Goal: Find specific page/section: Find specific page/section

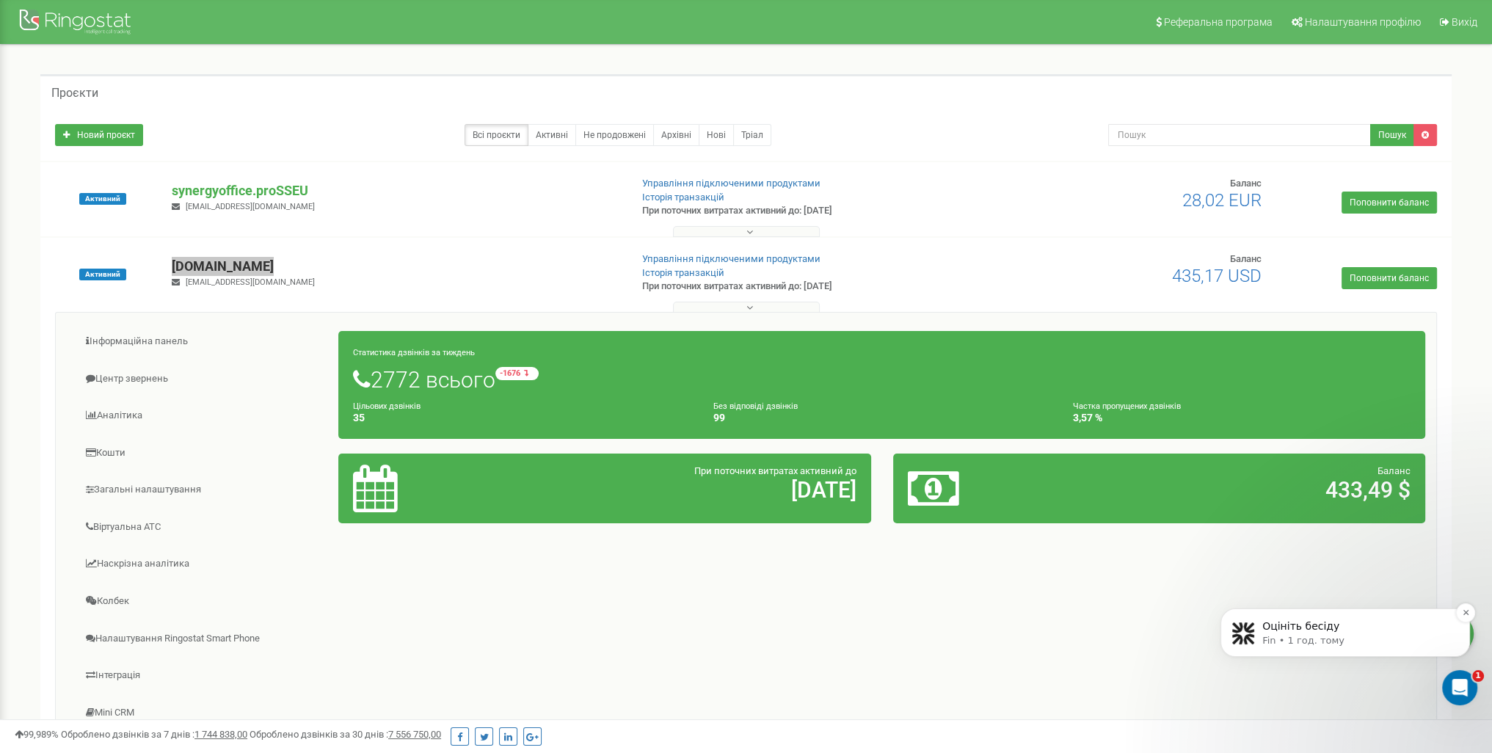
click at [1314, 626] on p "Оцініть бесіду" at bounding box center [1356, 626] width 189 height 15
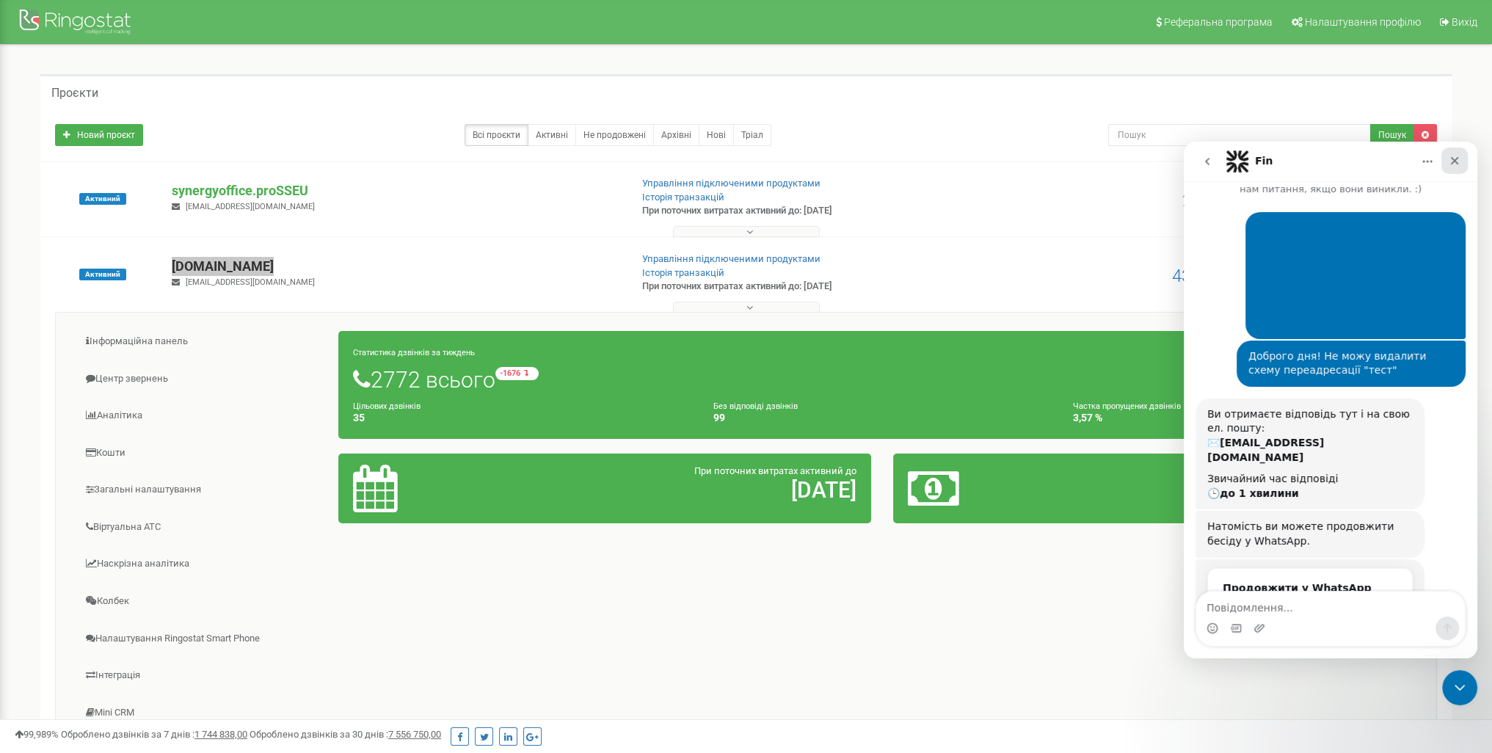
scroll to position [1, 0]
click at [1456, 158] on icon "Закрити" at bounding box center [1455, 161] width 12 height 12
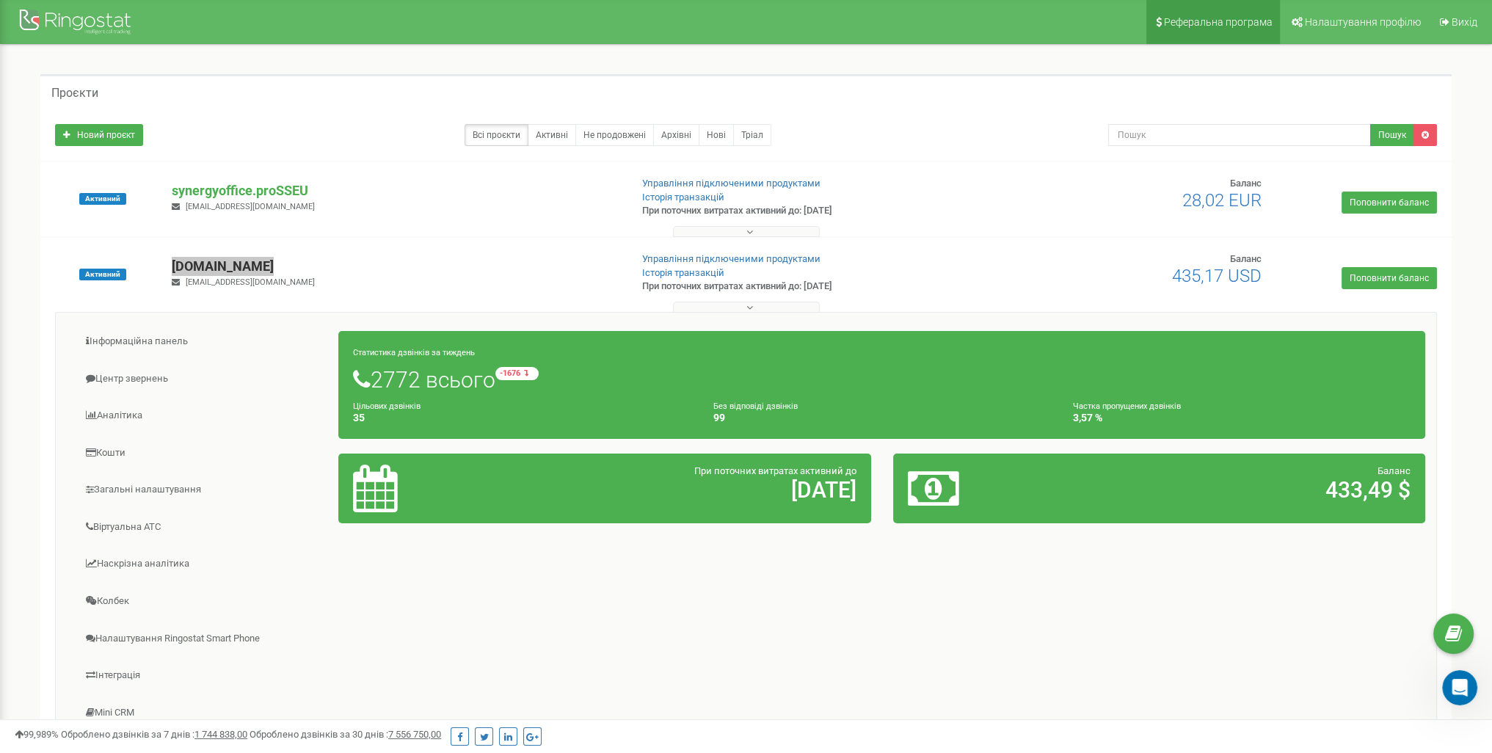
scroll to position [711, 0]
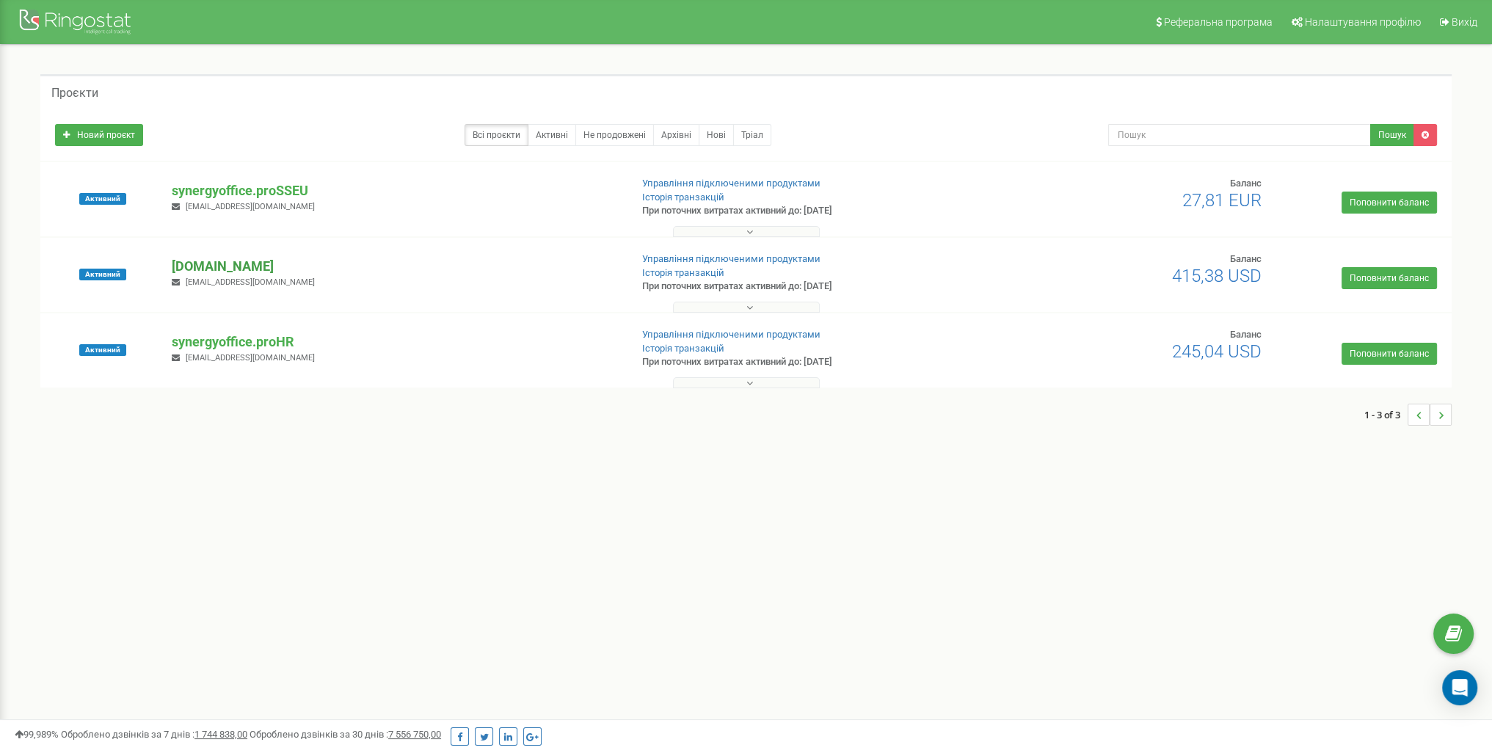
click at [238, 266] on p "[DOMAIN_NAME]" at bounding box center [395, 266] width 446 height 19
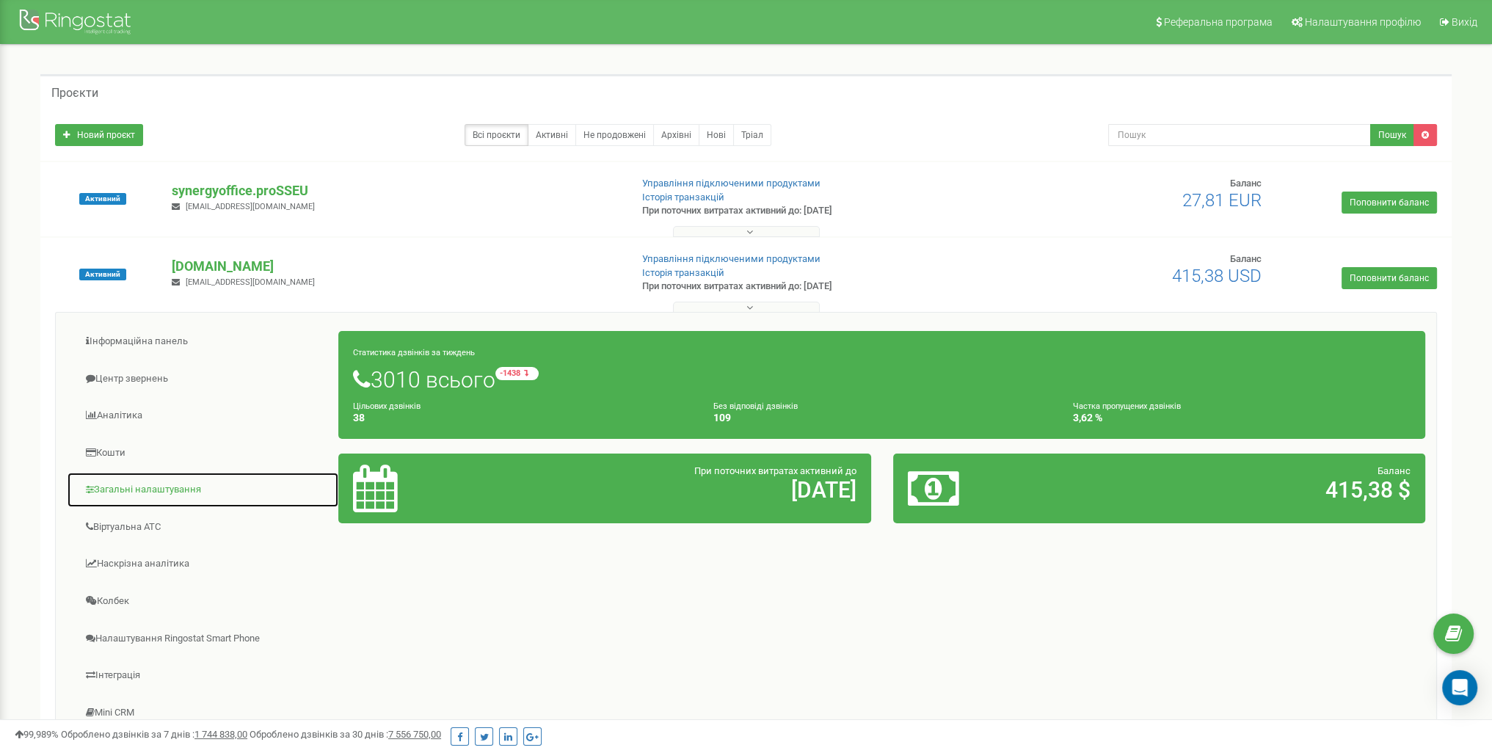
click at [180, 485] on link "Загальні налаштування" at bounding box center [203, 490] width 272 height 36
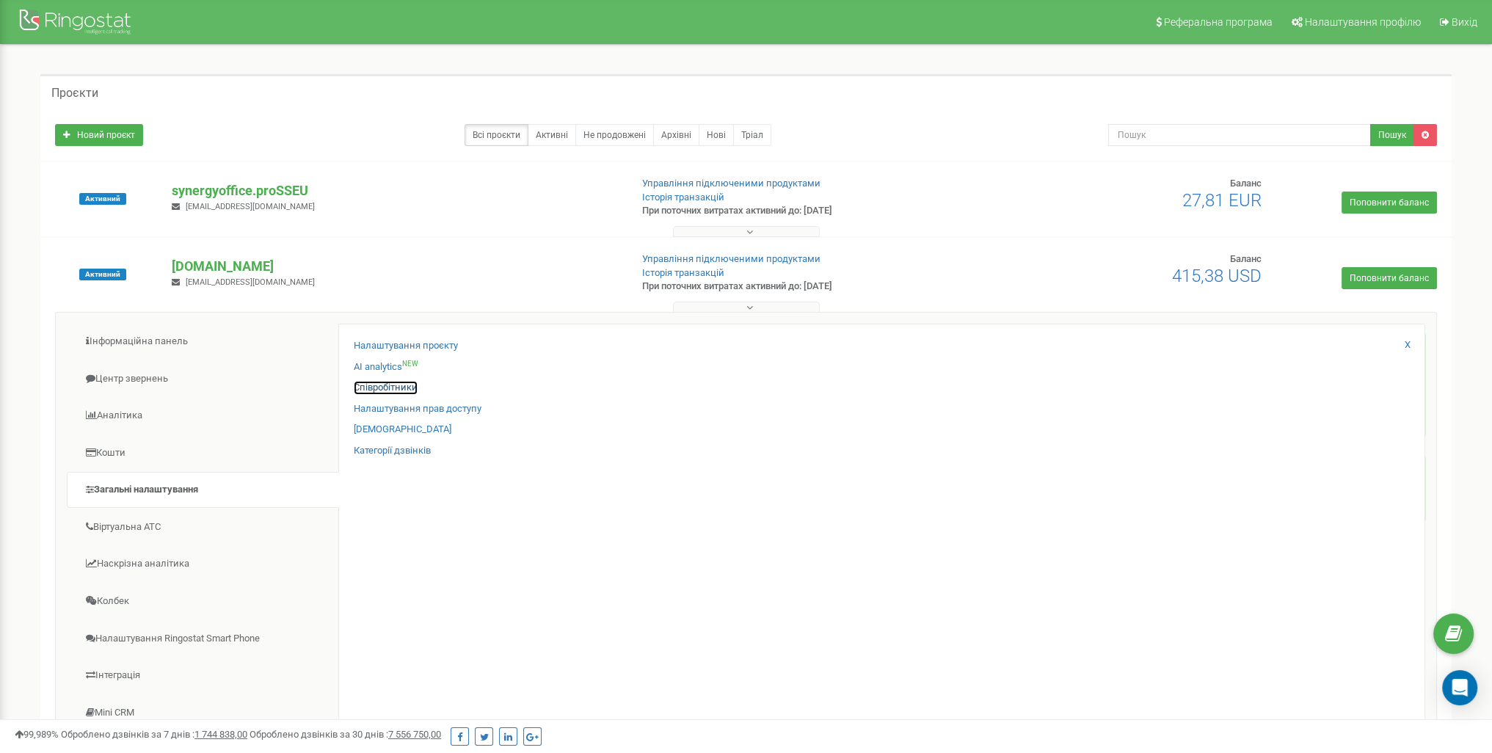
click at [394, 393] on link "Співробітники" at bounding box center [386, 388] width 64 height 14
